Goal: Information Seeking & Learning: Learn about a topic

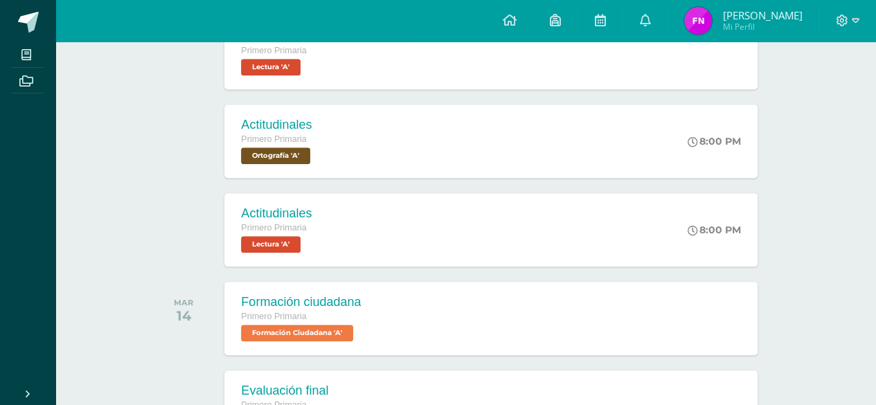
scroll to position [485, 0]
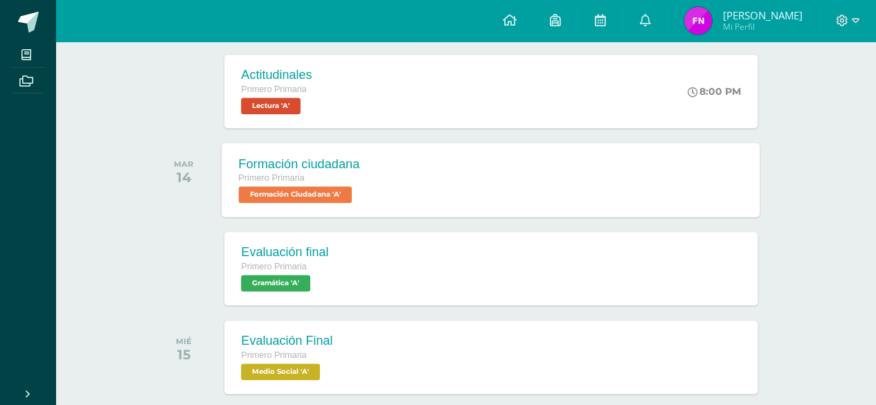
click at [407, 197] on div "Formación ciudadana Primero Primaria Formación Ciudadana 'A' Formación ciudadan…" at bounding box center [491, 180] width 538 height 74
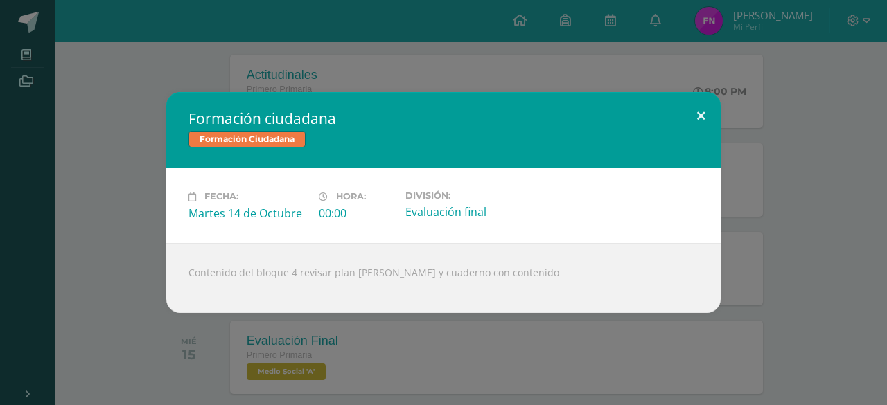
click at [700, 114] on button at bounding box center [700, 115] width 39 height 47
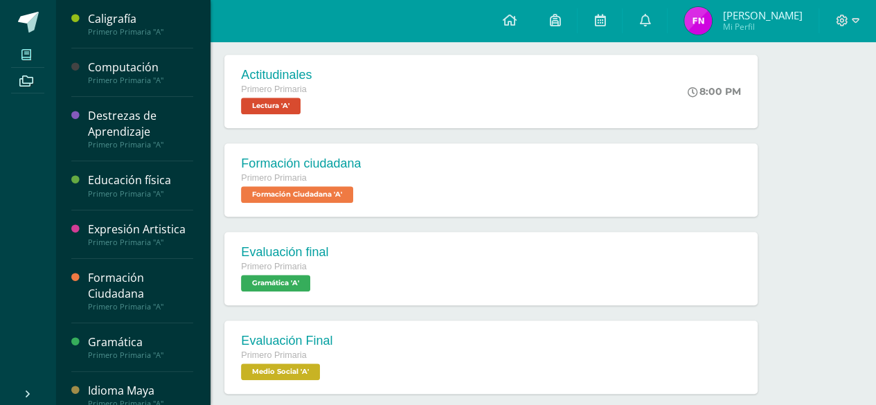
click at [29, 52] on icon at bounding box center [26, 54] width 10 height 11
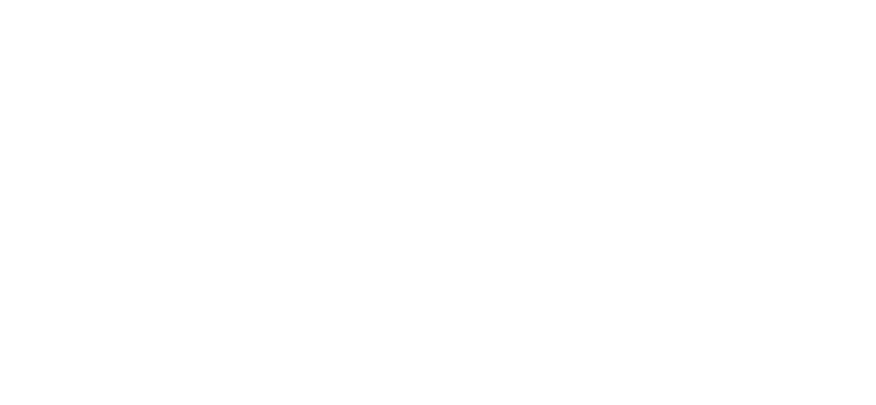
click at [0, 222] on html "Mis cursos Archivos Cerrar panel Caligrafía Primero Primaria "A" Computación Pr…" at bounding box center [0, 111] width 0 height 222
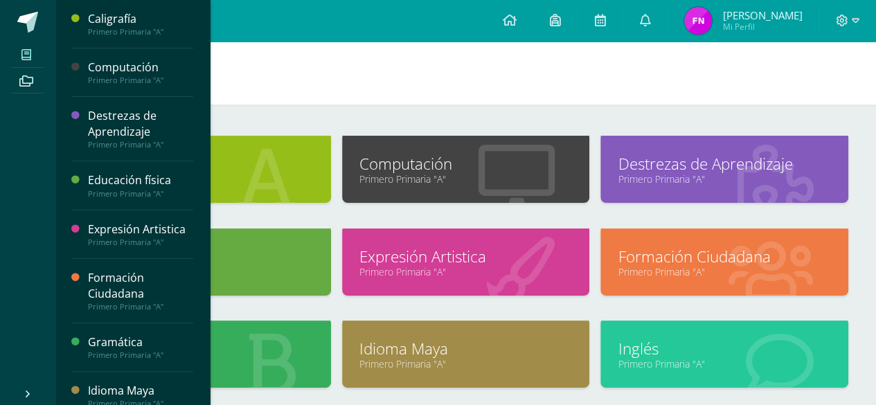
click at [123, 274] on div "Formación Ciudadana" at bounding box center [140, 286] width 105 height 32
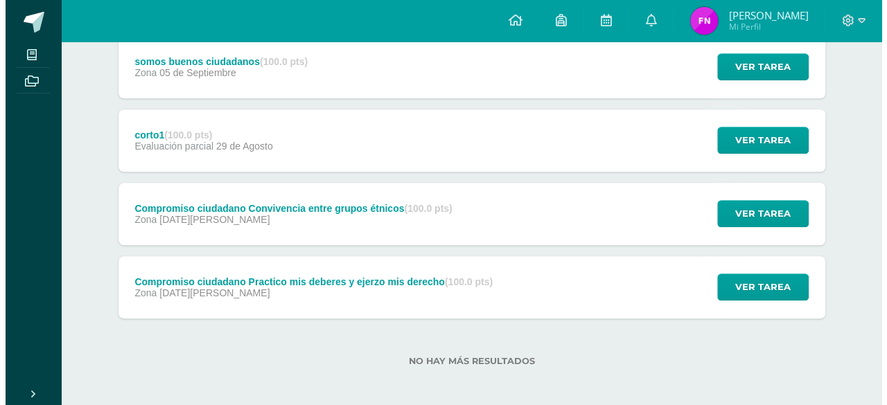
scroll to position [569, 0]
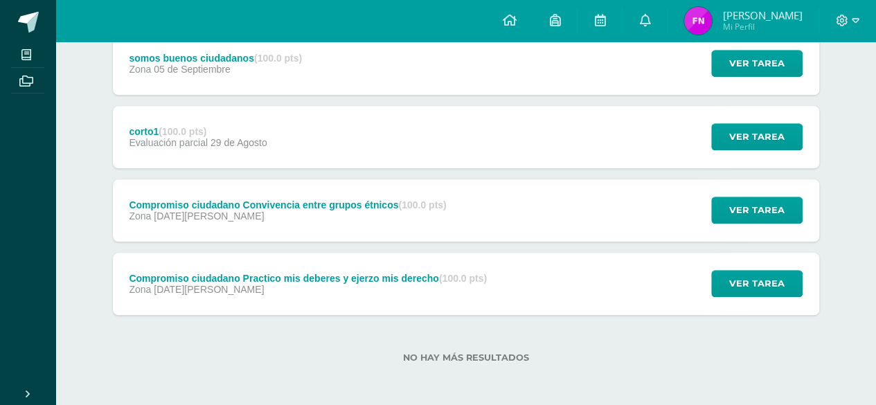
click at [293, 297] on div "Compromiso ciudadano Practico mis deberes y ejerzo mis derecho (100.0 pts) Zona…" at bounding box center [308, 284] width 391 height 62
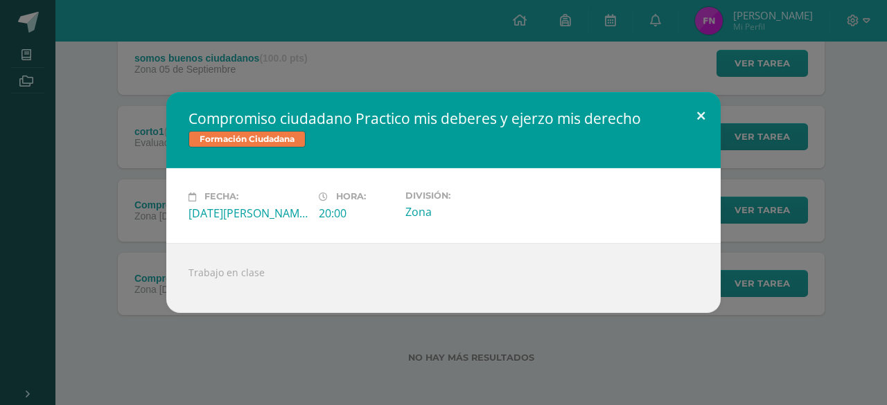
click at [695, 121] on button at bounding box center [700, 115] width 39 height 47
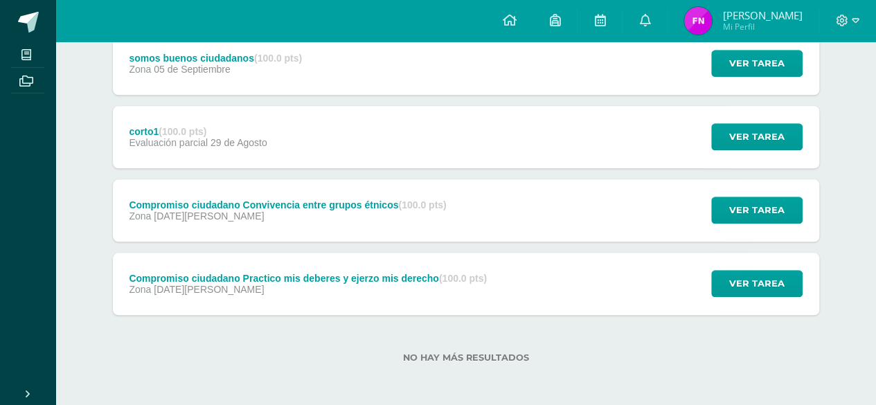
click at [325, 211] on div "Zona 22 de Agosto" at bounding box center [287, 216] width 317 height 11
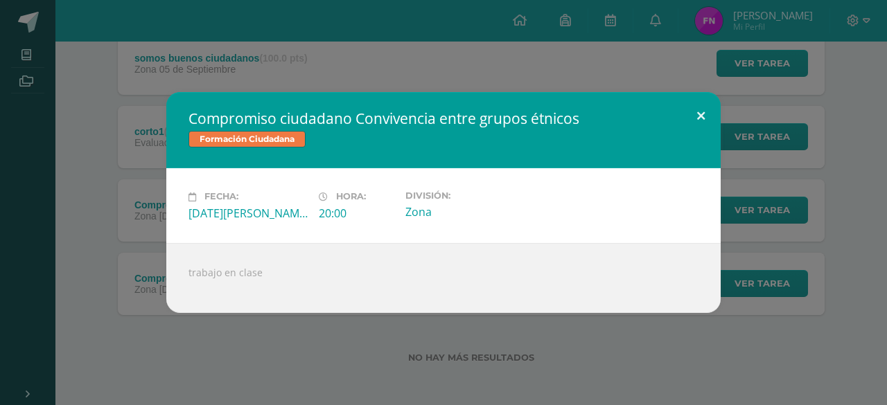
click at [700, 112] on button at bounding box center [700, 115] width 39 height 47
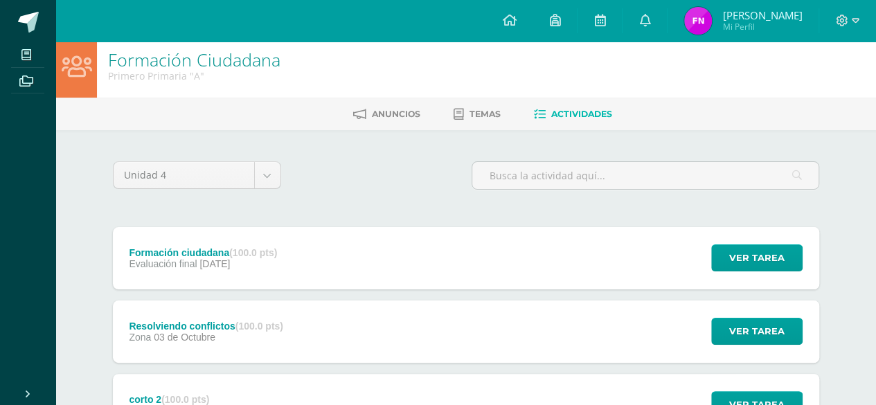
scroll to position [0, 0]
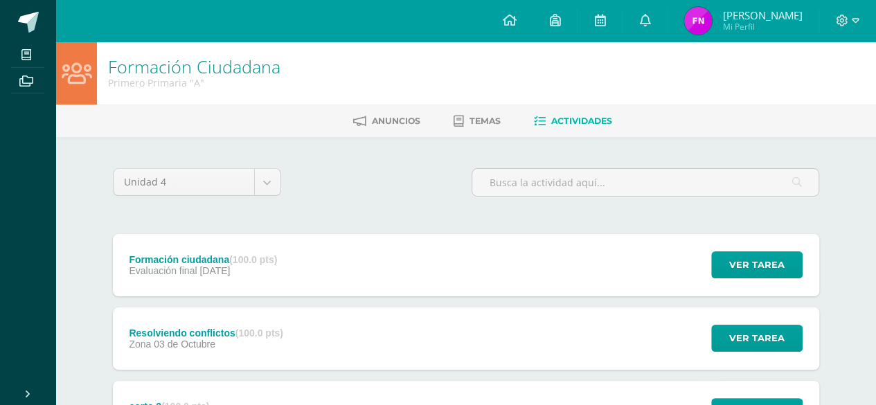
click at [691, 96] on div "Formación Ciudadana Primero Primaria "A"" at bounding box center [465, 73] width 821 height 63
